Goal: Go to known website: Access a specific website the user already knows

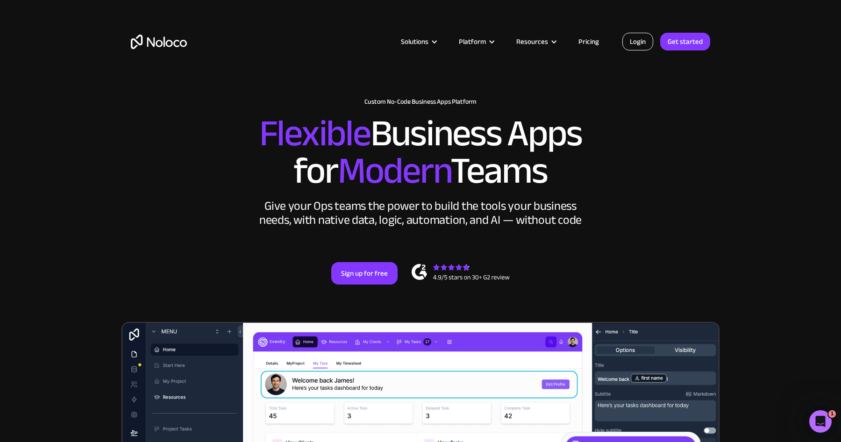
click at [640, 40] on link "Login" at bounding box center [637, 42] width 31 height 18
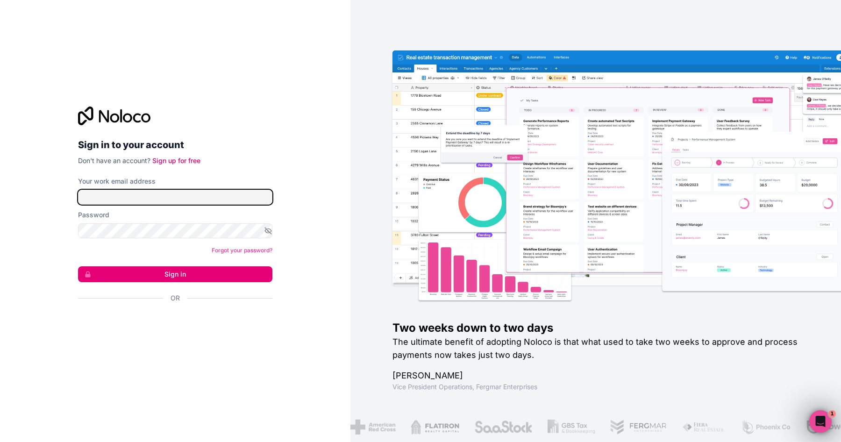
type input "[EMAIL_ADDRESS][DOMAIN_NAME]"
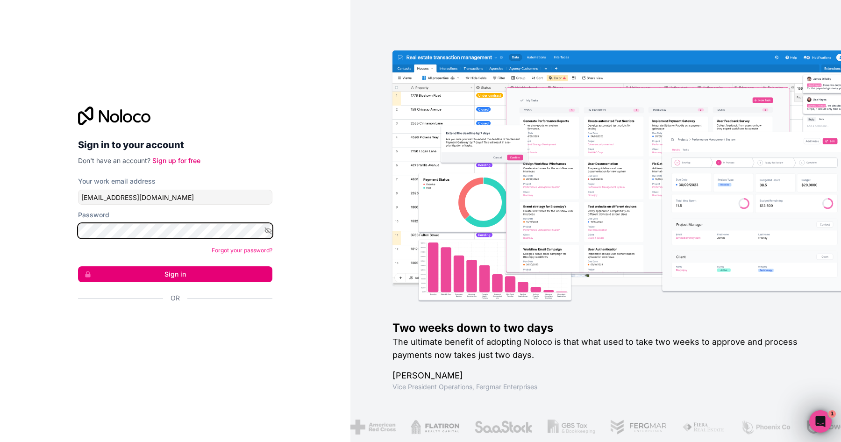
click at [78, 266] on button "Sign in" at bounding box center [175, 274] width 194 height 16
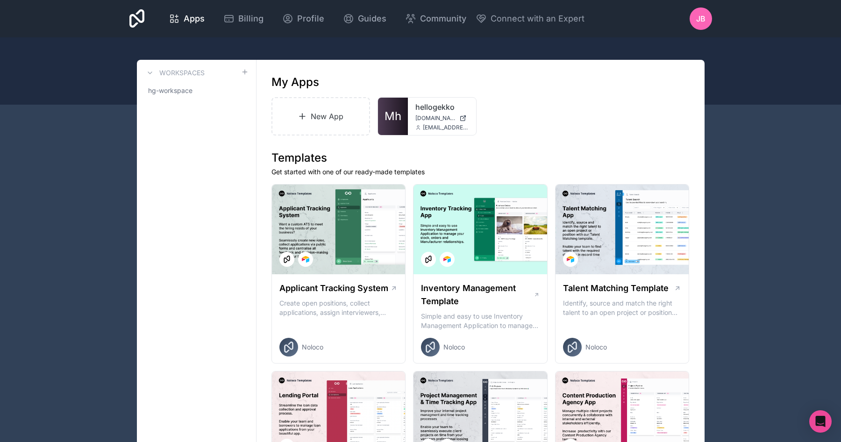
click at [396, 115] on span "Mh" at bounding box center [392, 116] width 17 height 15
